Goal: Information Seeking & Learning: Learn about a topic

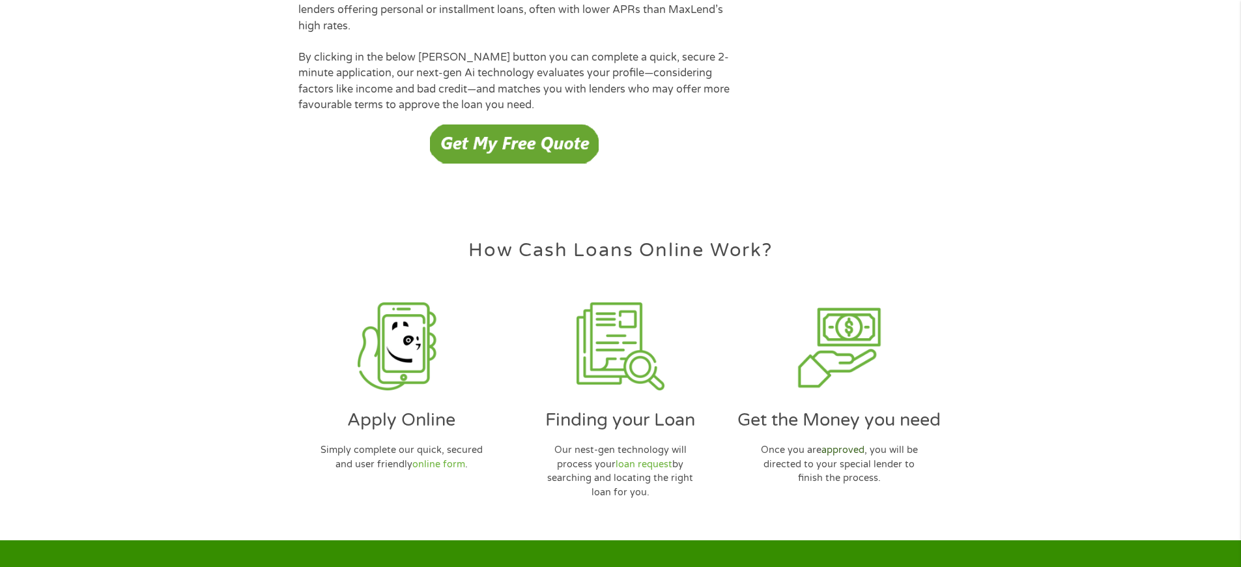
scroll to position [3767, 0]
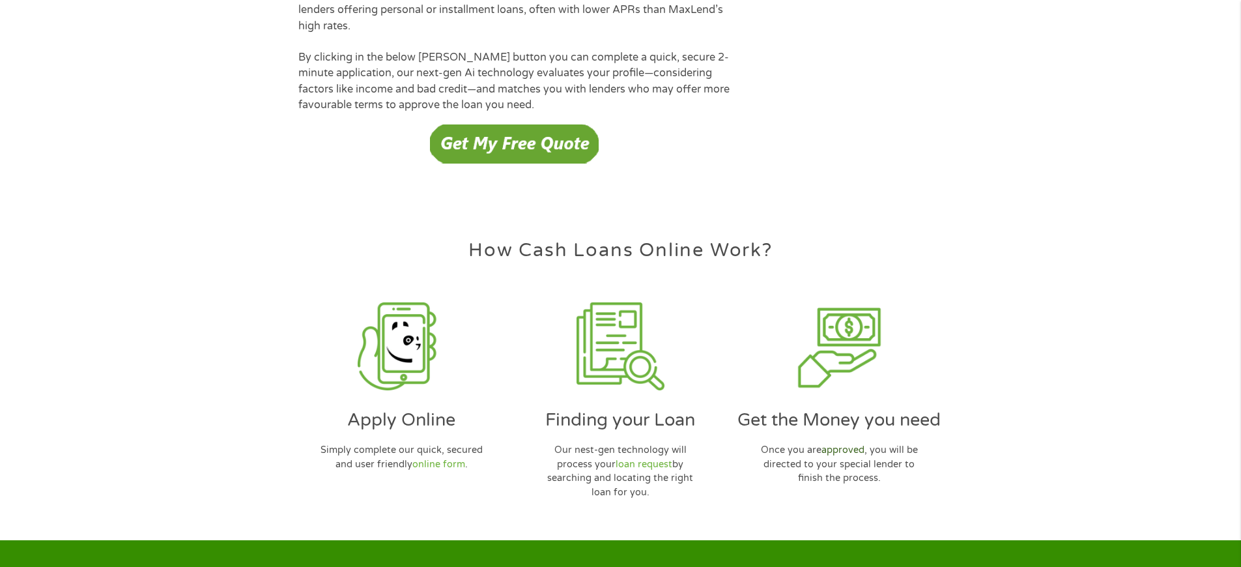
scroll to position [3767, 0]
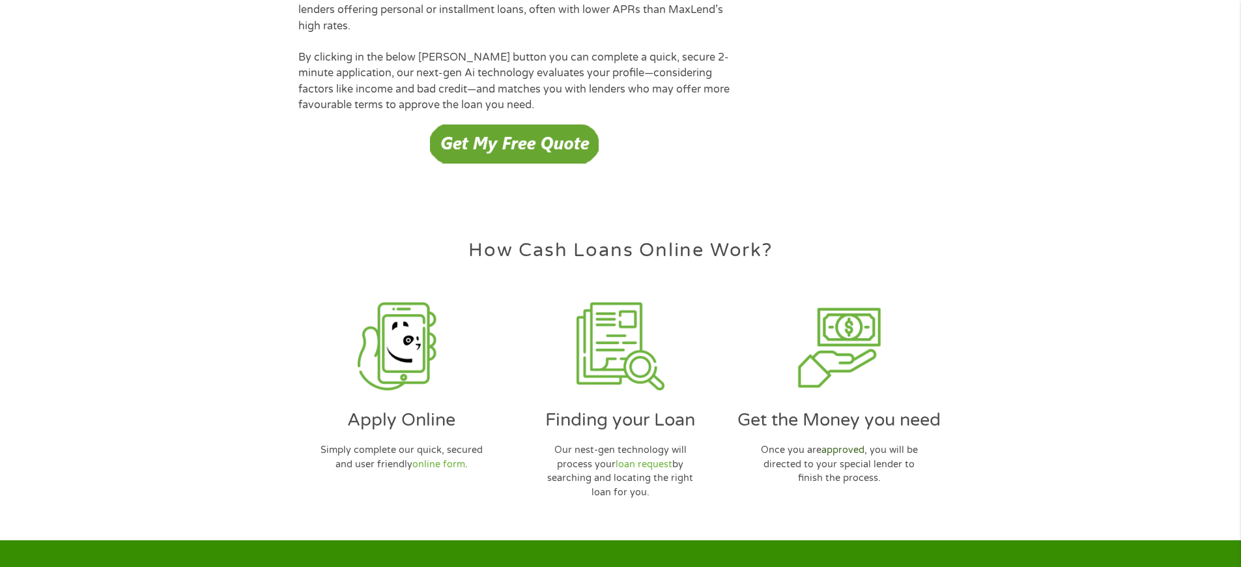
scroll to position [3767, 0]
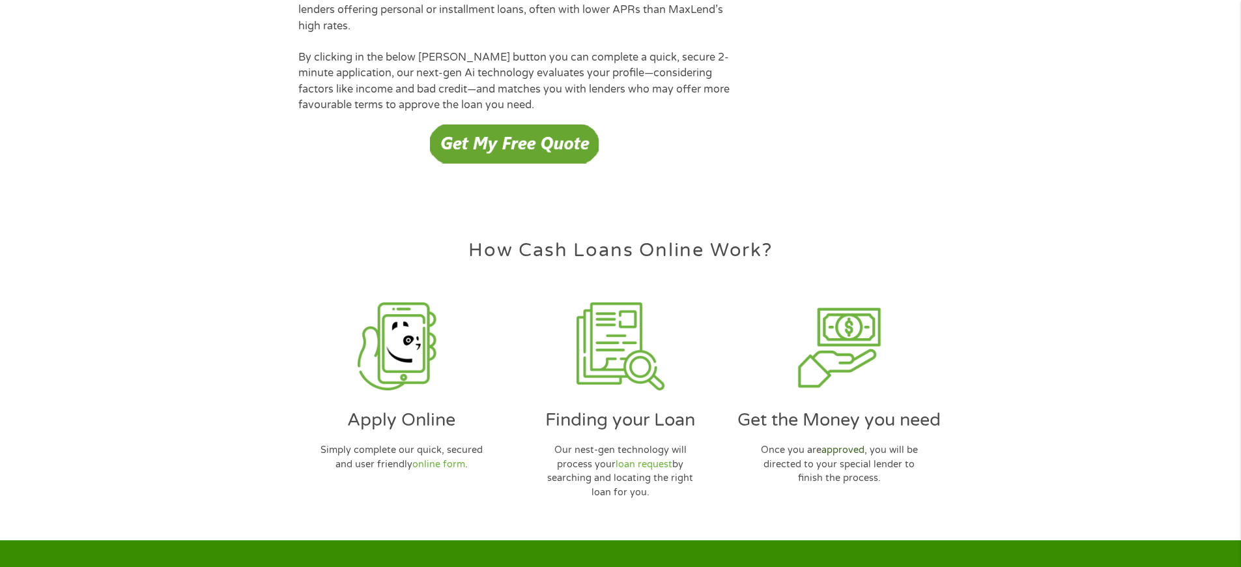
scroll to position [3767, 0]
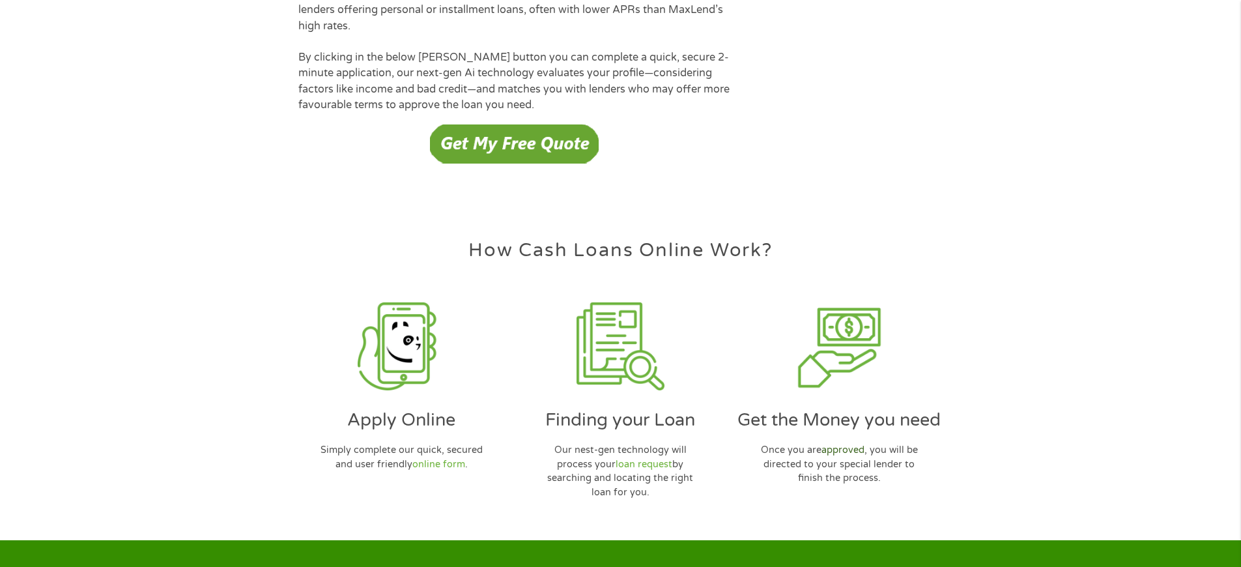
scroll to position [3767, 0]
